Goal: Task Accomplishment & Management: Manage account settings

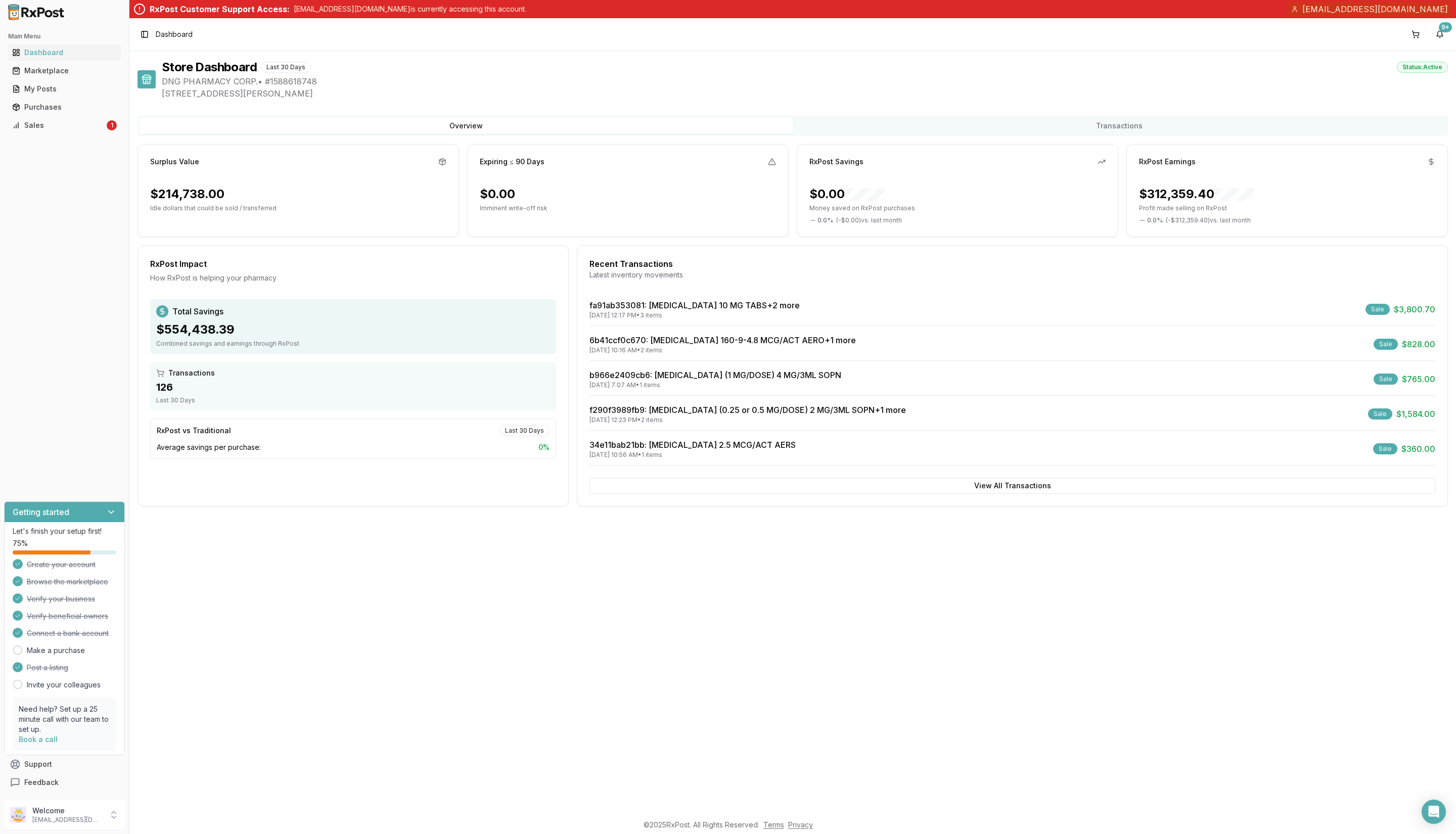
click at [67, 817] on p "[EMAIL_ADDRESS][DOMAIN_NAME]" at bounding box center [68, 820] width 70 height 8
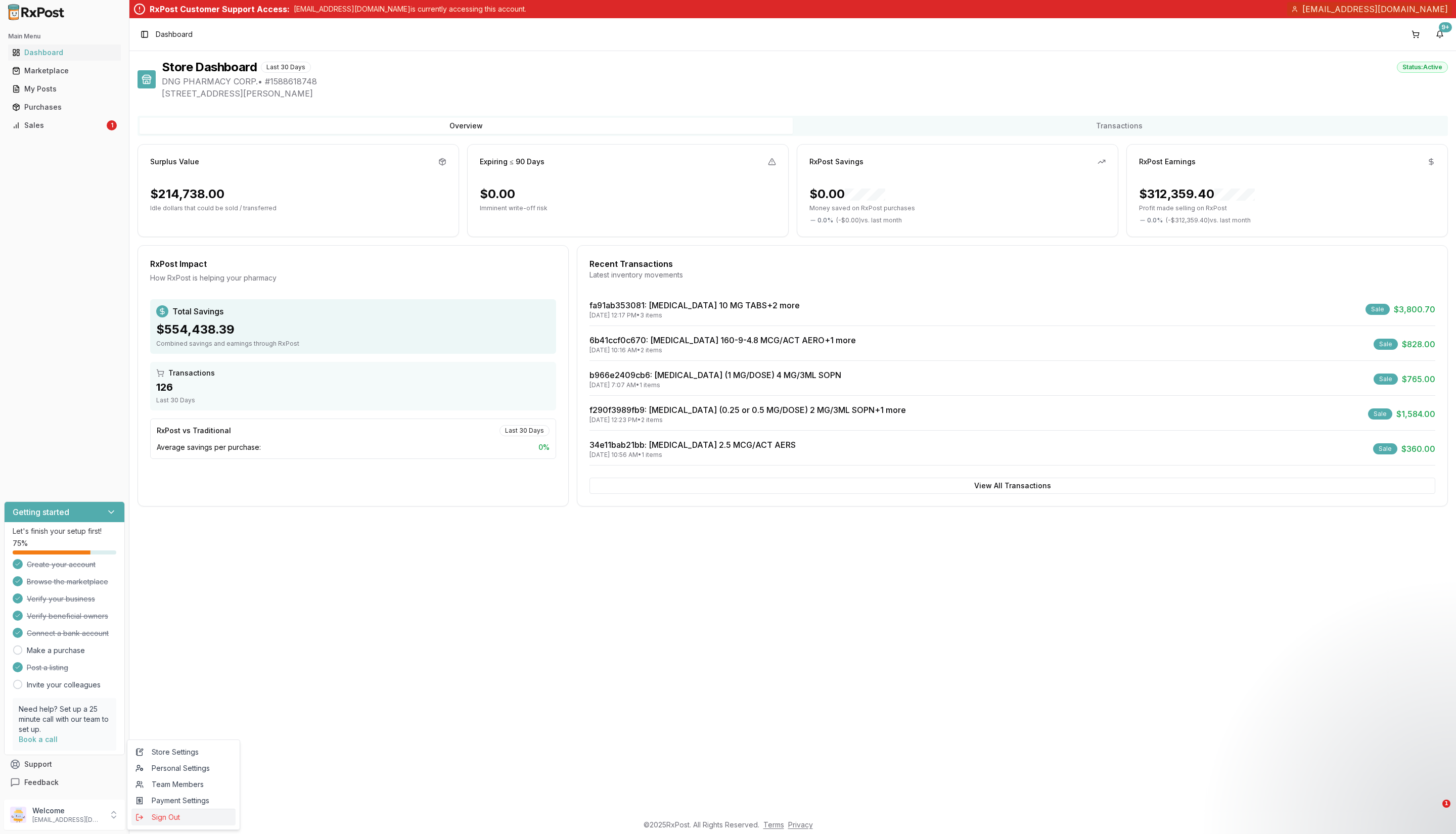
click at [183, 819] on span "Sign Out" at bounding box center [183, 818] width 96 height 11
